Goal: Task Accomplishment & Management: Use online tool/utility

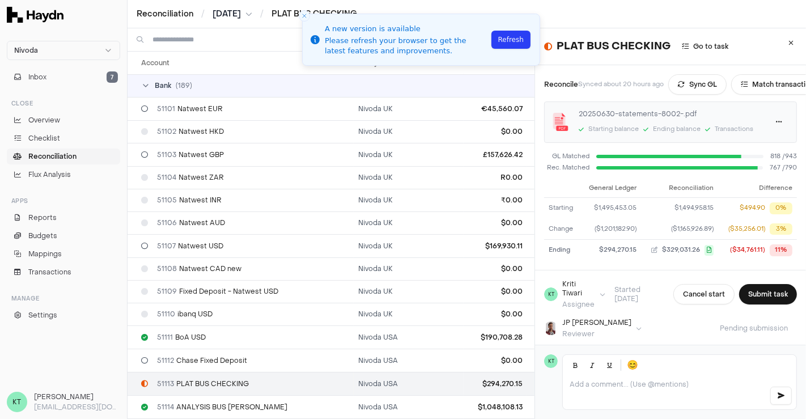
scroll to position [57, 0]
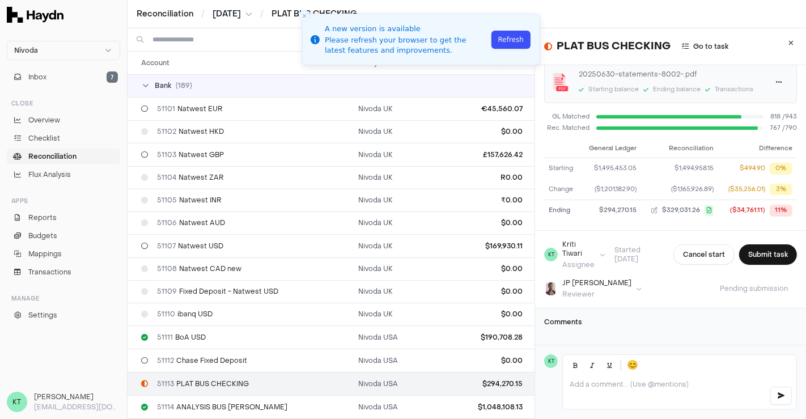
click at [510, 39] on button "Refresh" at bounding box center [510, 40] width 39 height 18
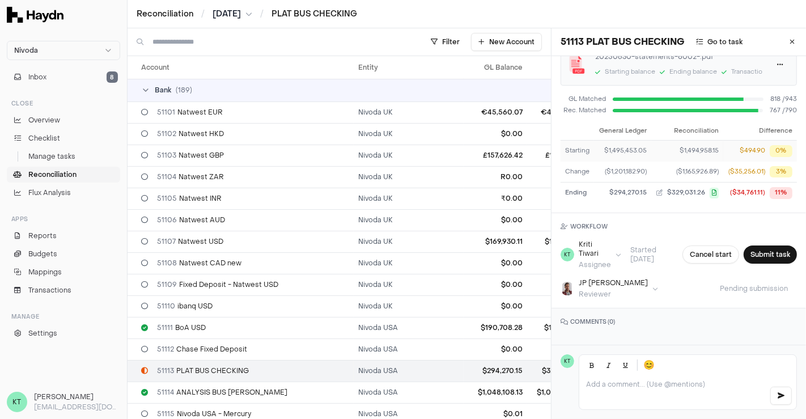
scroll to position [33, 0]
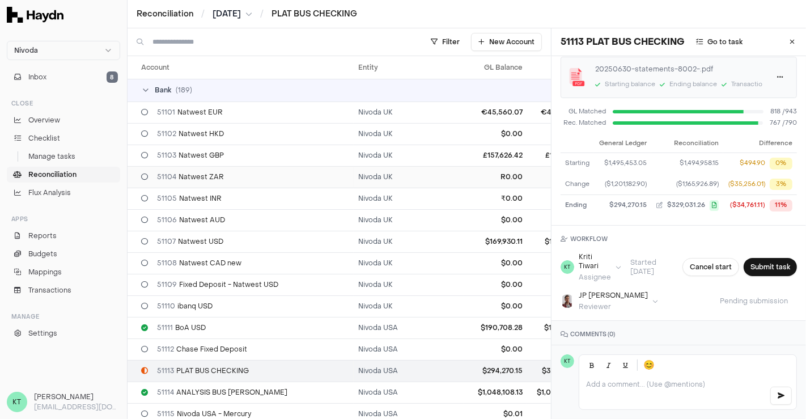
drag, startPoint x: 784, startPoint y: 42, endPoint x: 424, endPoint y: 176, distance: 383.8
click at [790, 42] on icon at bounding box center [792, 42] width 5 height 7
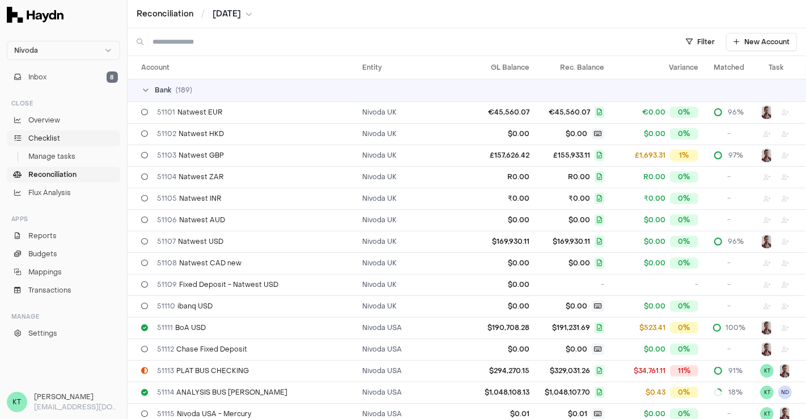
click at [48, 140] on span "Checklist" at bounding box center [44, 138] width 32 height 10
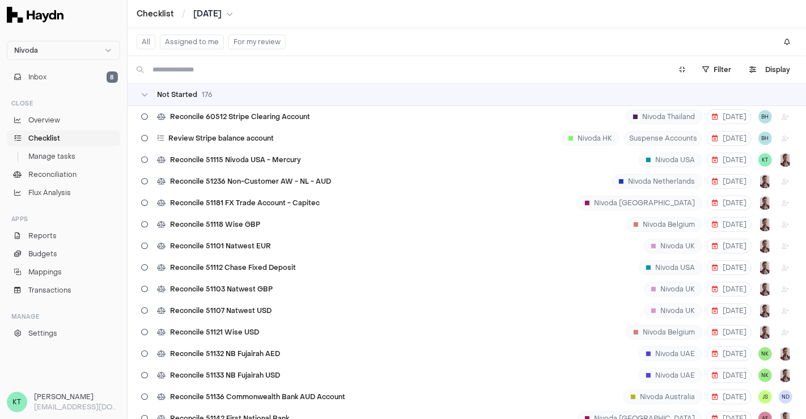
click at [191, 41] on button "Assigned to me" at bounding box center [192, 42] width 64 height 15
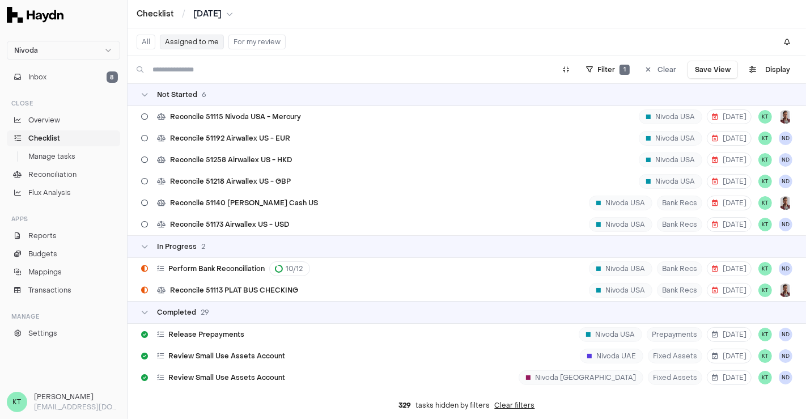
click at [215, 9] on span "[DATE]" at bounding box center [207, 13] width 28 height 11
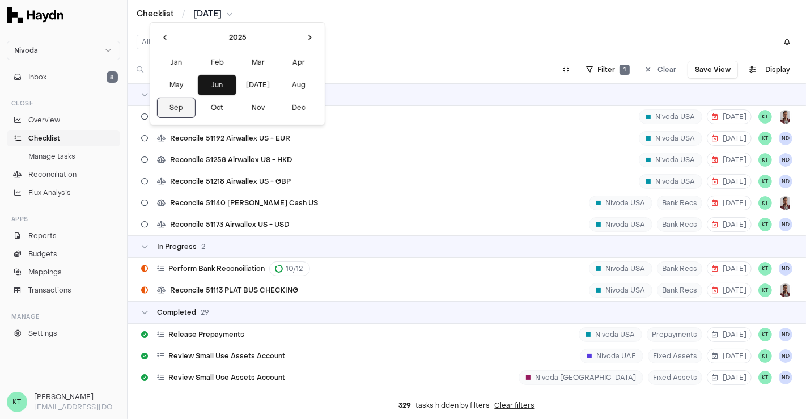
click at [172, 110] on button "Sep" at bounding box center [176, 107] width 39 height 20
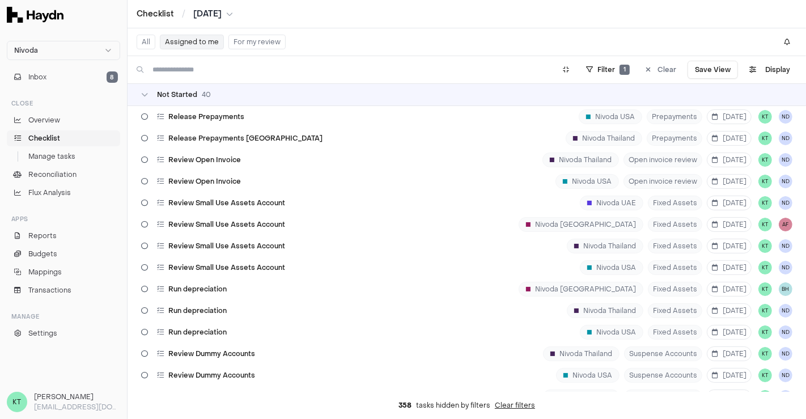
click at [209, 8] on span "Sep 2025" at bounding box center [207, 13] width 28 height 11
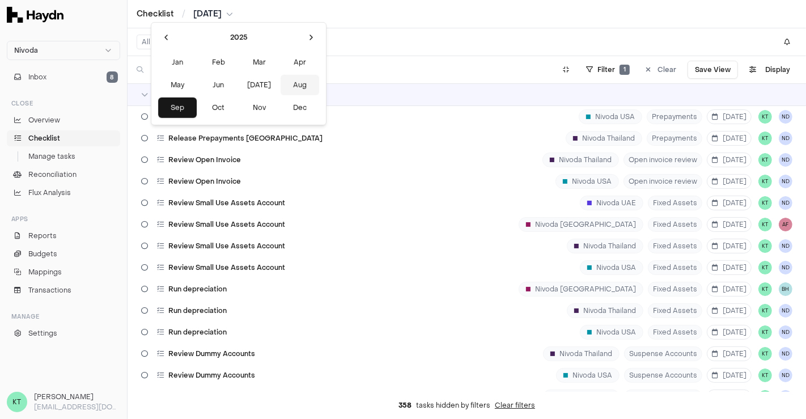
click at [280, 86] on button "Aug" at bounding box center [299, 85] width 39 height 20
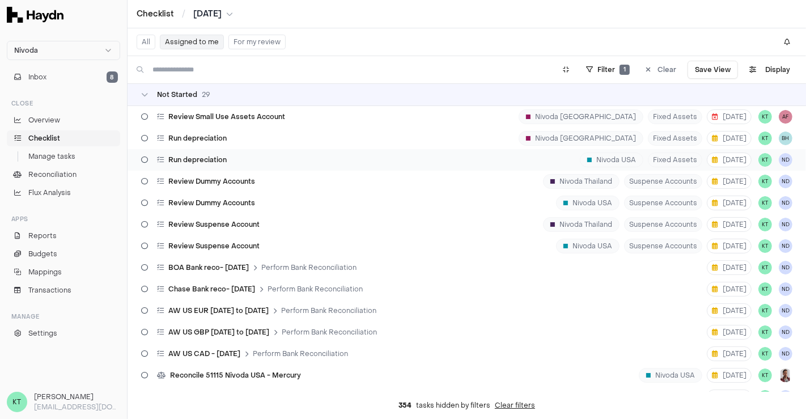
click at [440, 162] on div "Run depreciation Nivoda USA Fixed Assets 3 Sep KT ND" at bounding box center [466, 160] width 678 height 22
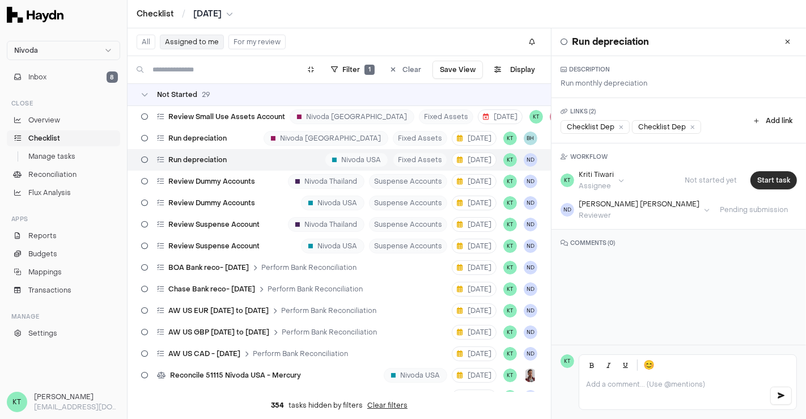
click at [765, 182] on button "Start task" at bounding box center [773, 180] width 46 height 18
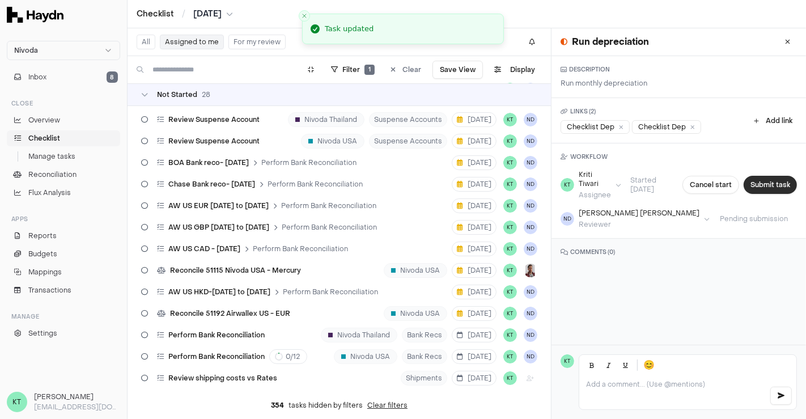
click at [761, 182] on button "Submit task" at bounding box center [769, 185] width 53 height 18
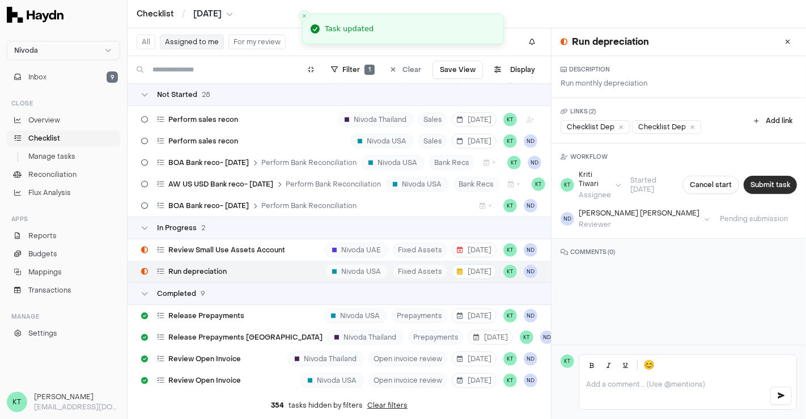
scroll to position [531, 0]
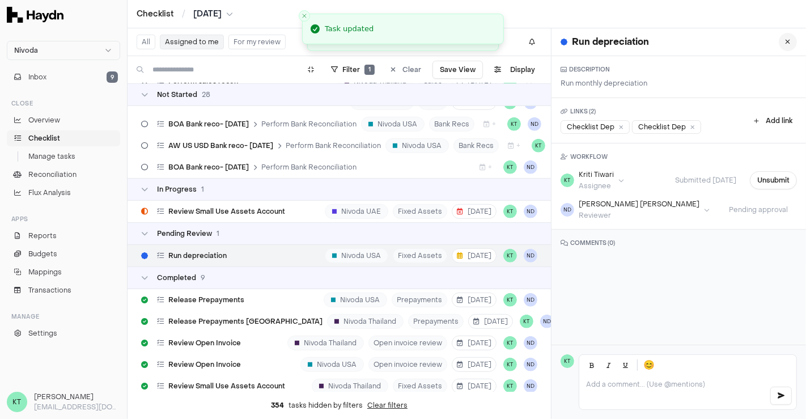
click at [785, 44] on icon at bounding box center [787, 42] width 5 height 7
